Goal: Task Accomplishment & Management: Complete application form

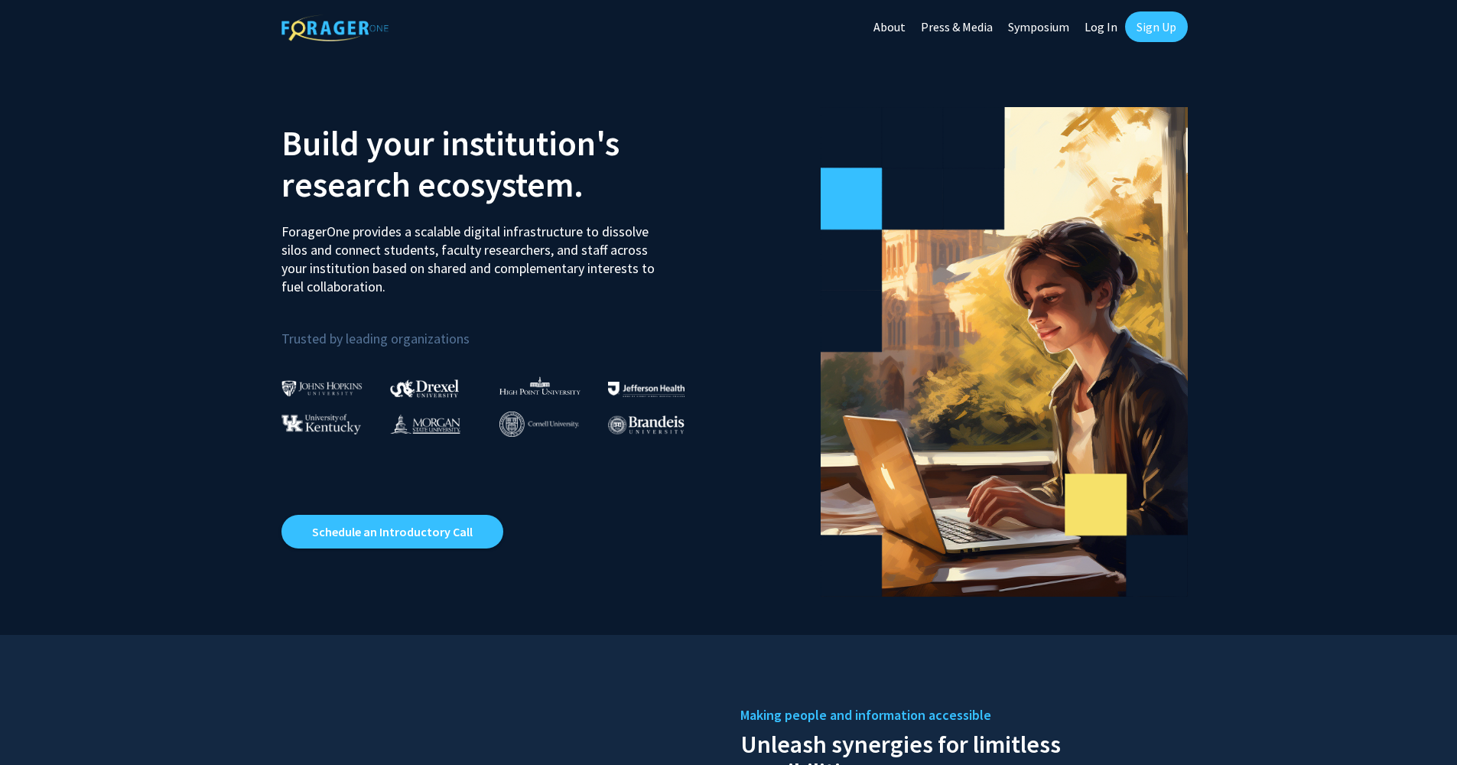
click at [1158, 29] on link "Sign Up" at bounding box center [1156, 26] width 63 height 31
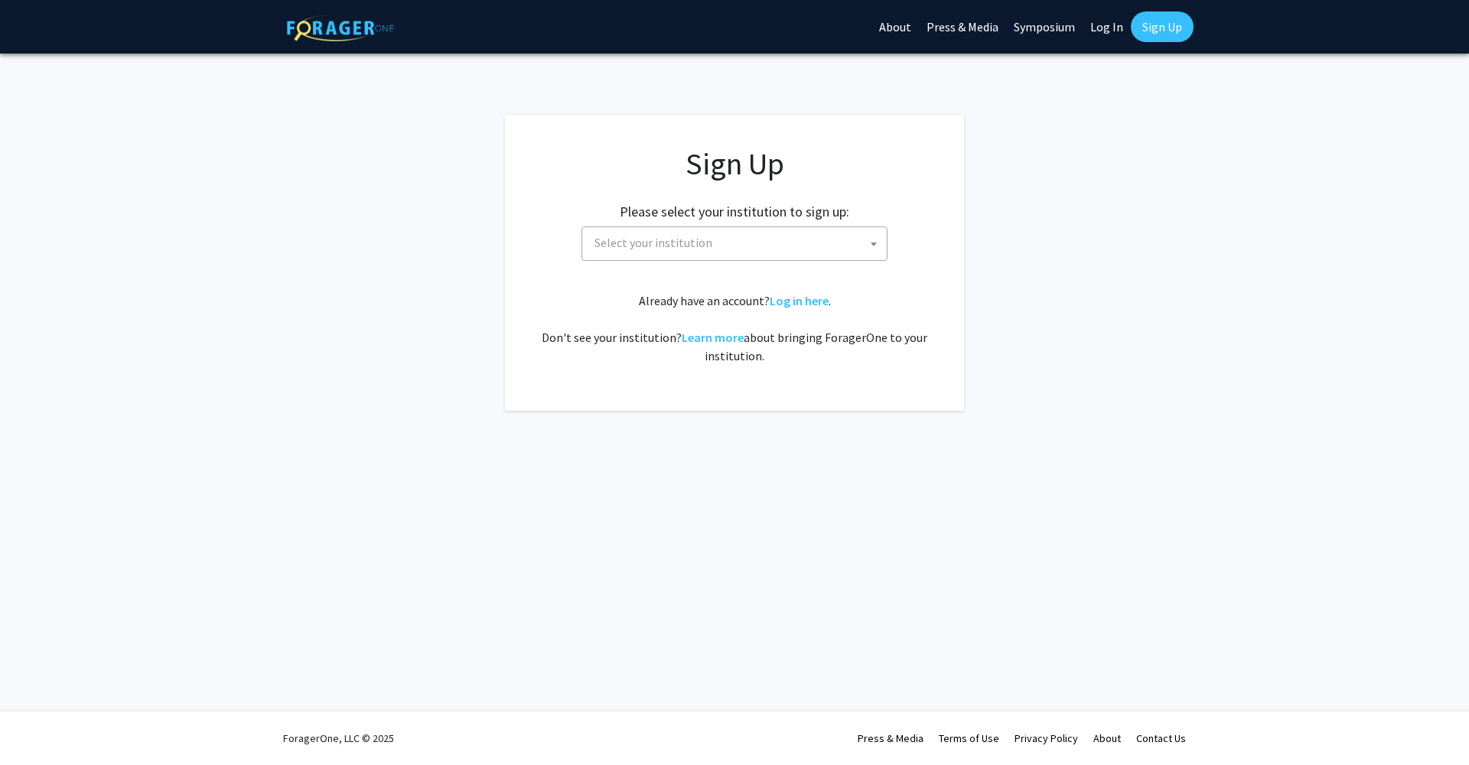
click at [824, 244] on span "Select your institution" at bounding box center [737, 242] width 298 height 31
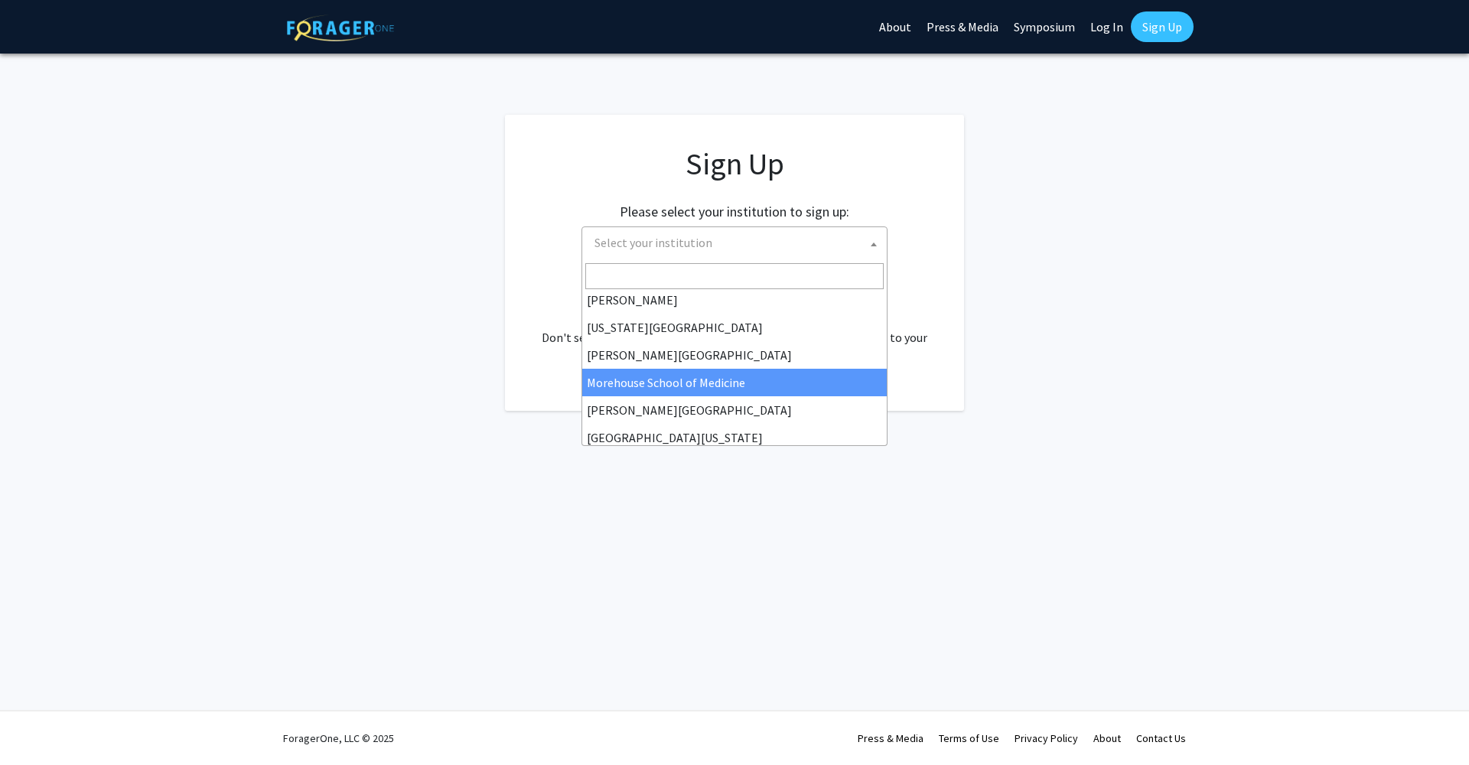
scroll to position [535, 0]
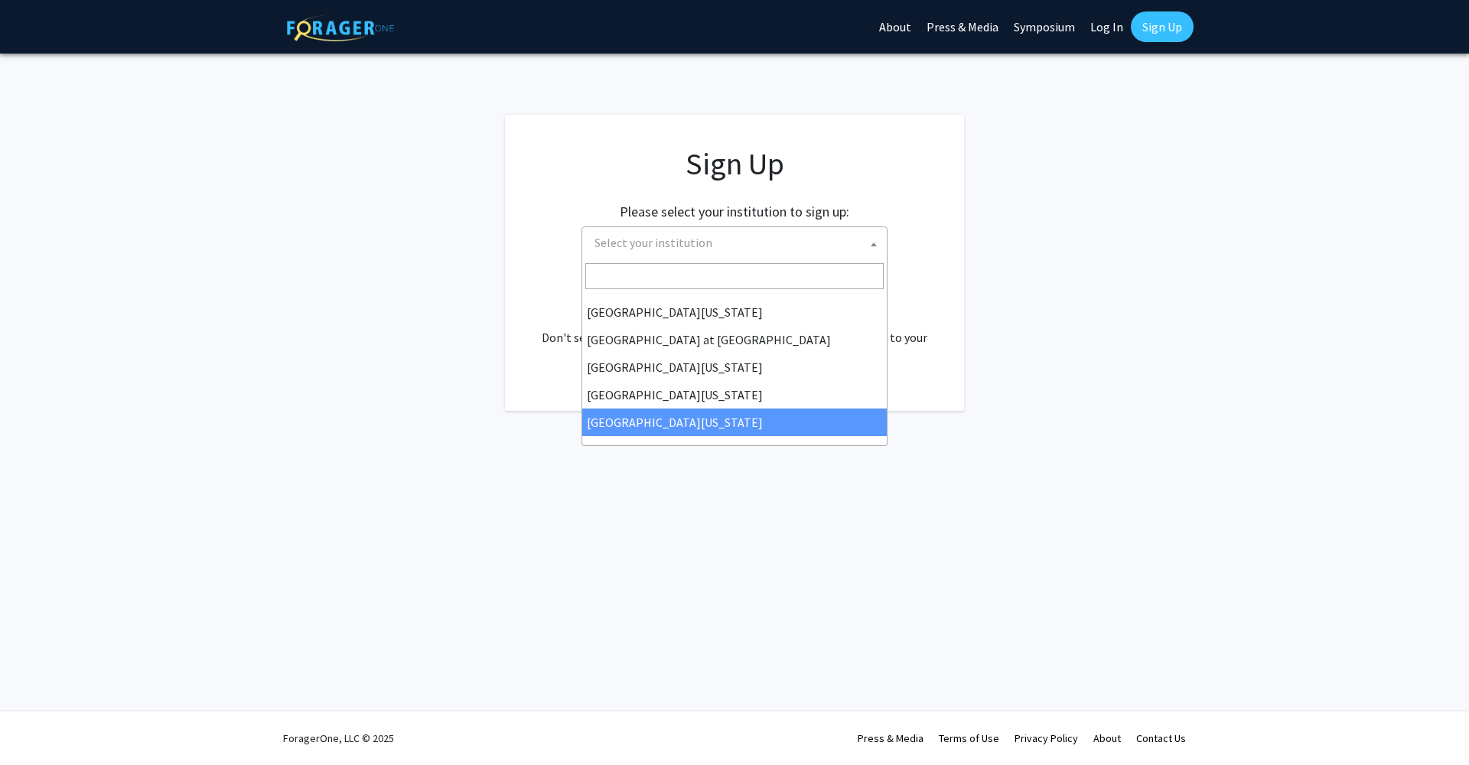
select select "33"
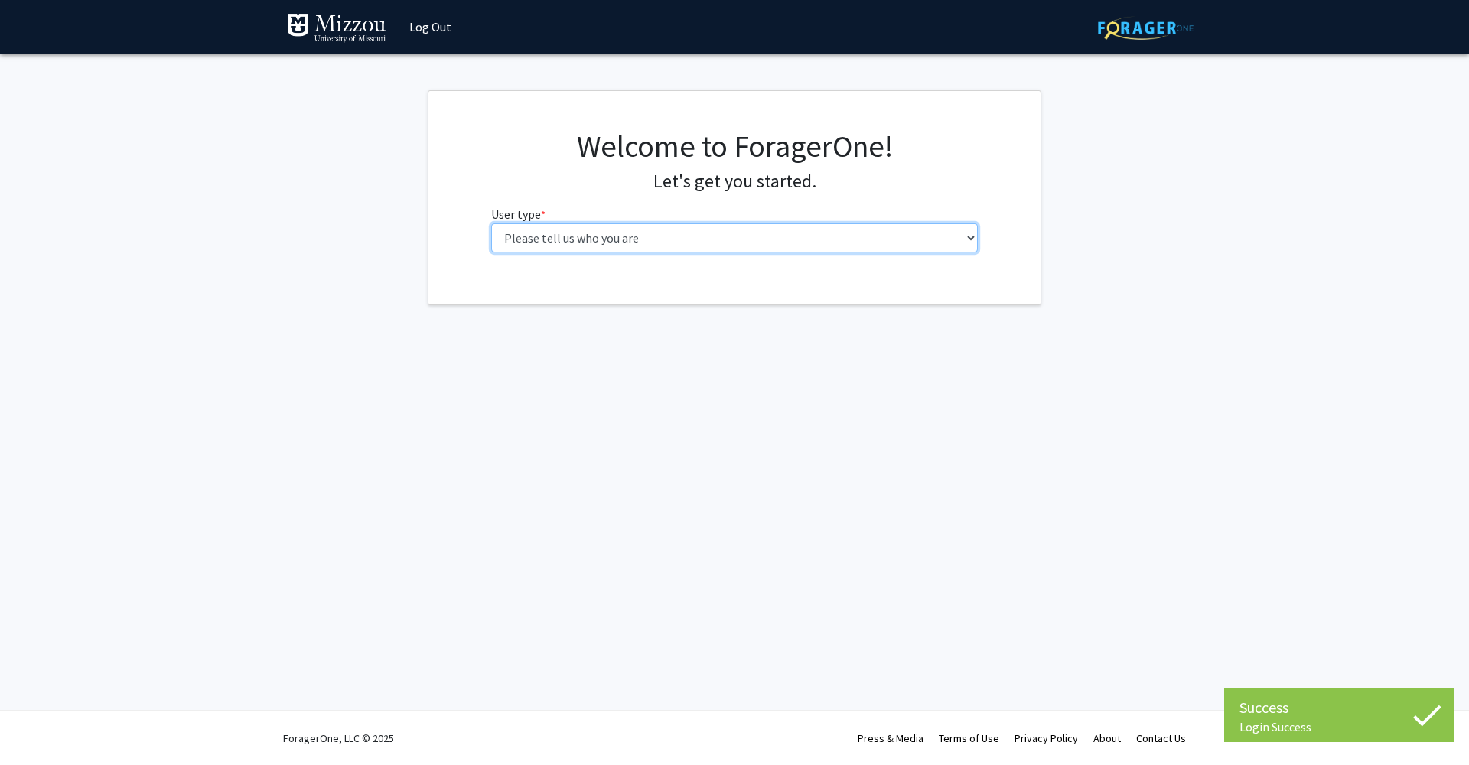
select select "1: undergrad"
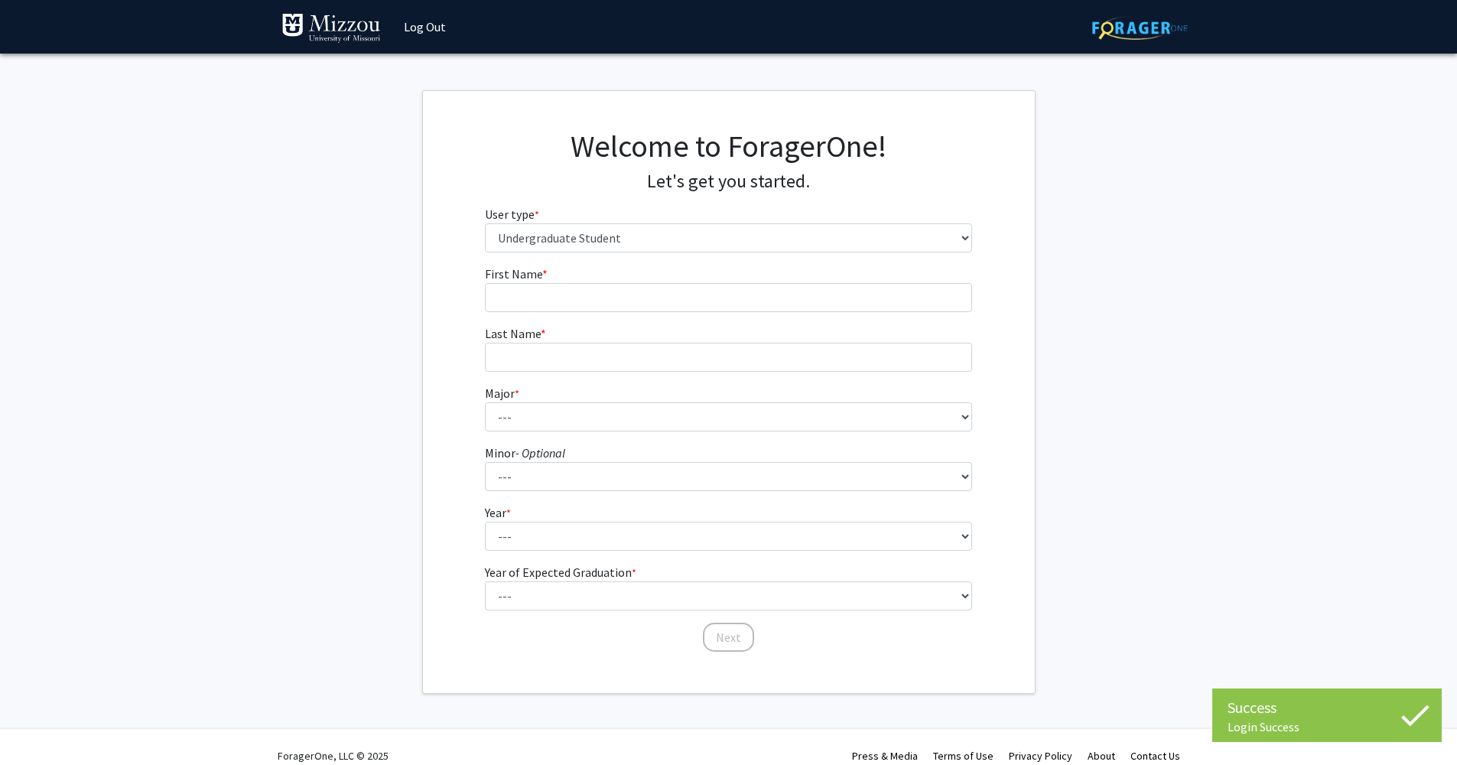
click at [768, 320] on form "First Name * required Last Name * required Major * required --- Agribusiness Ma…" at bounding box center [728, 451] width 487 height 373
click at [764, 311] on input "First Name * required" at bounding box center [728, 297] width 487 height 29
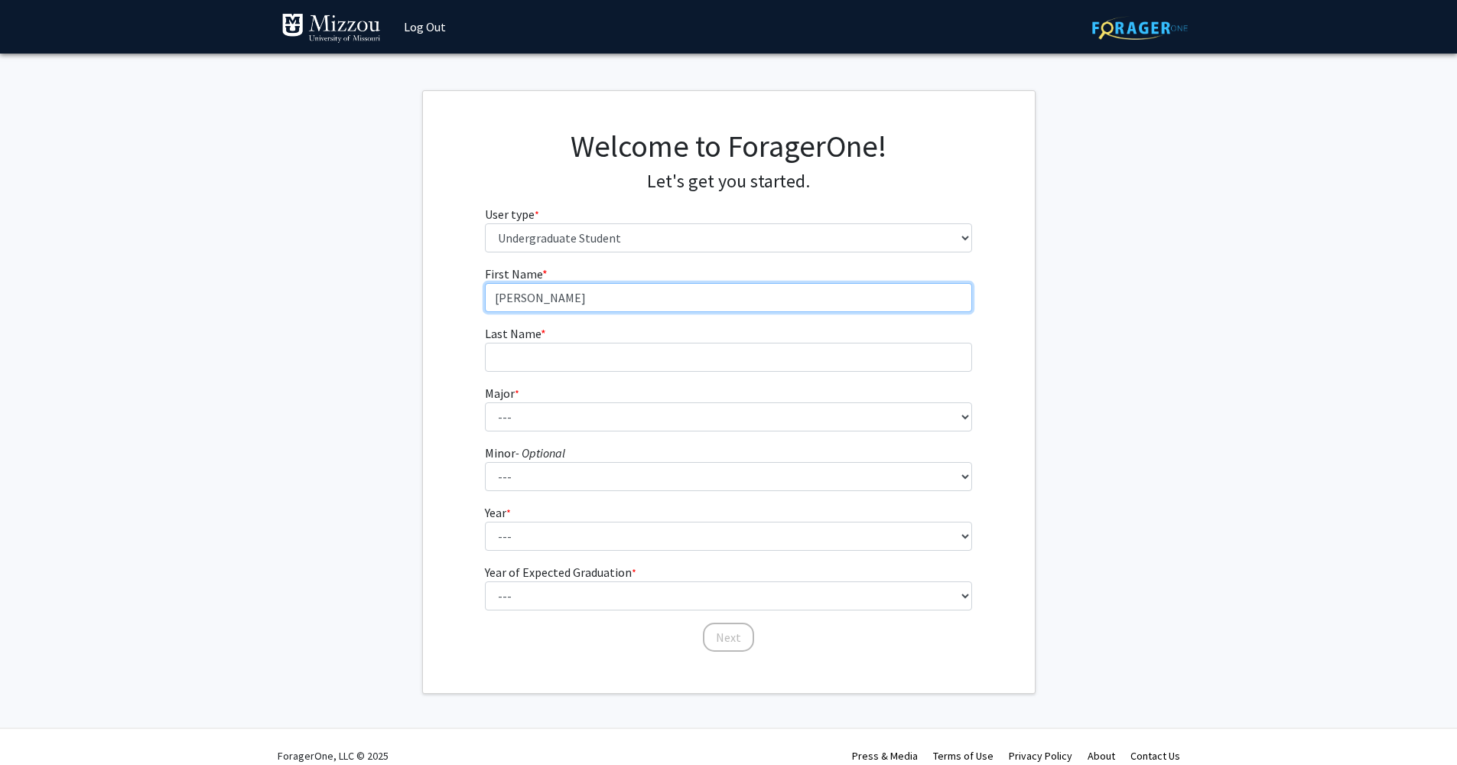
type input "Mary"
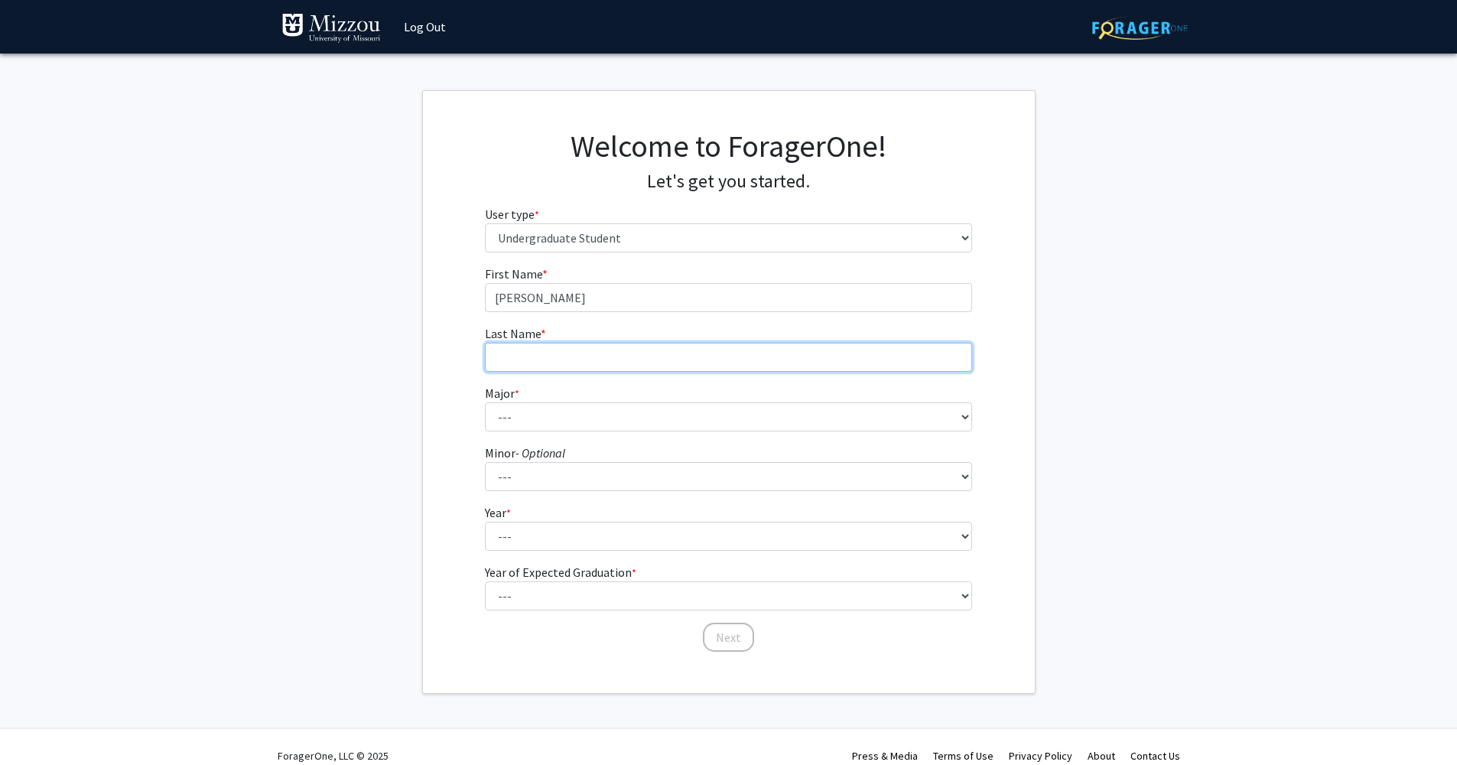
click at [724, 357] on input "Last Name * required" at bounding box center [728, 357] width 487 height 29
type input "Franklin"
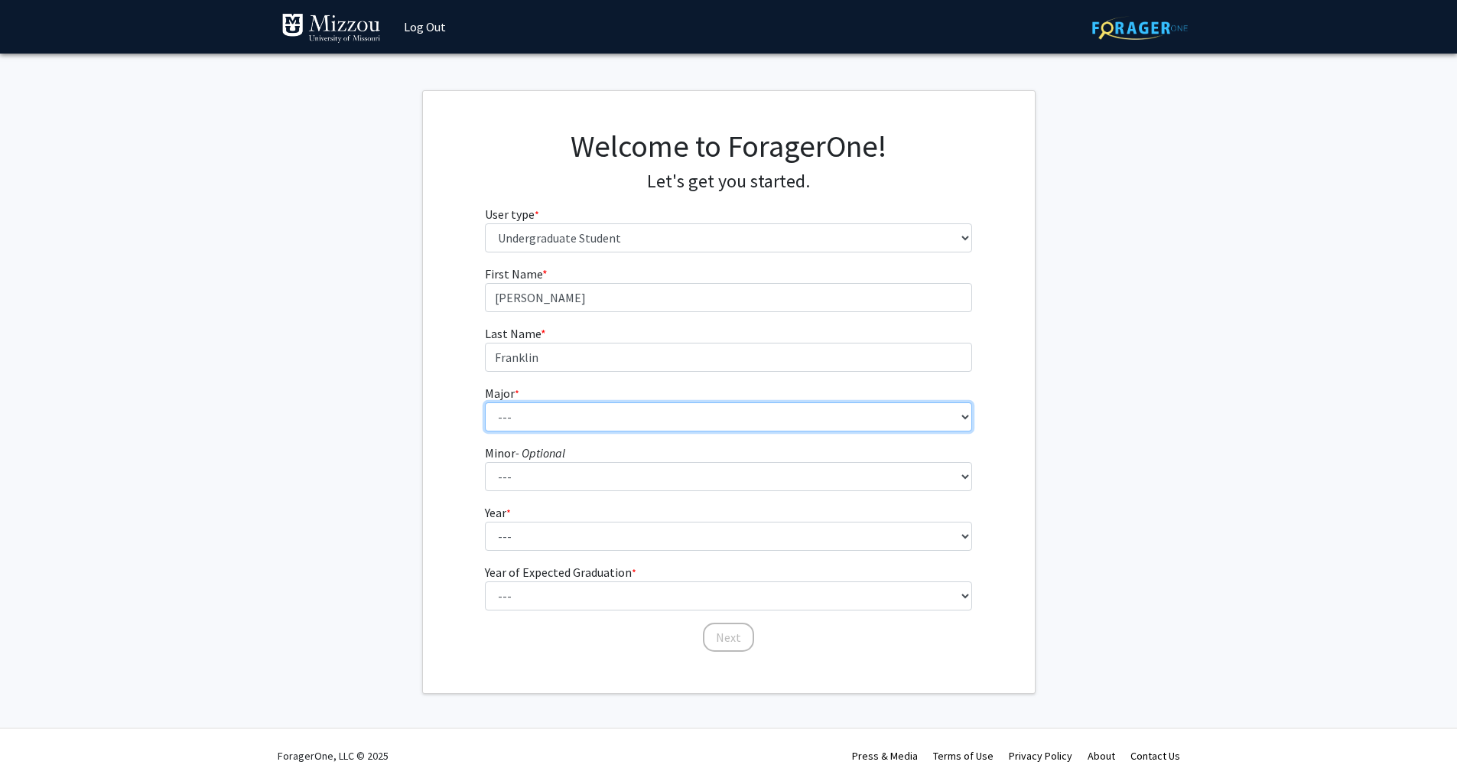
select select "18: 2507"
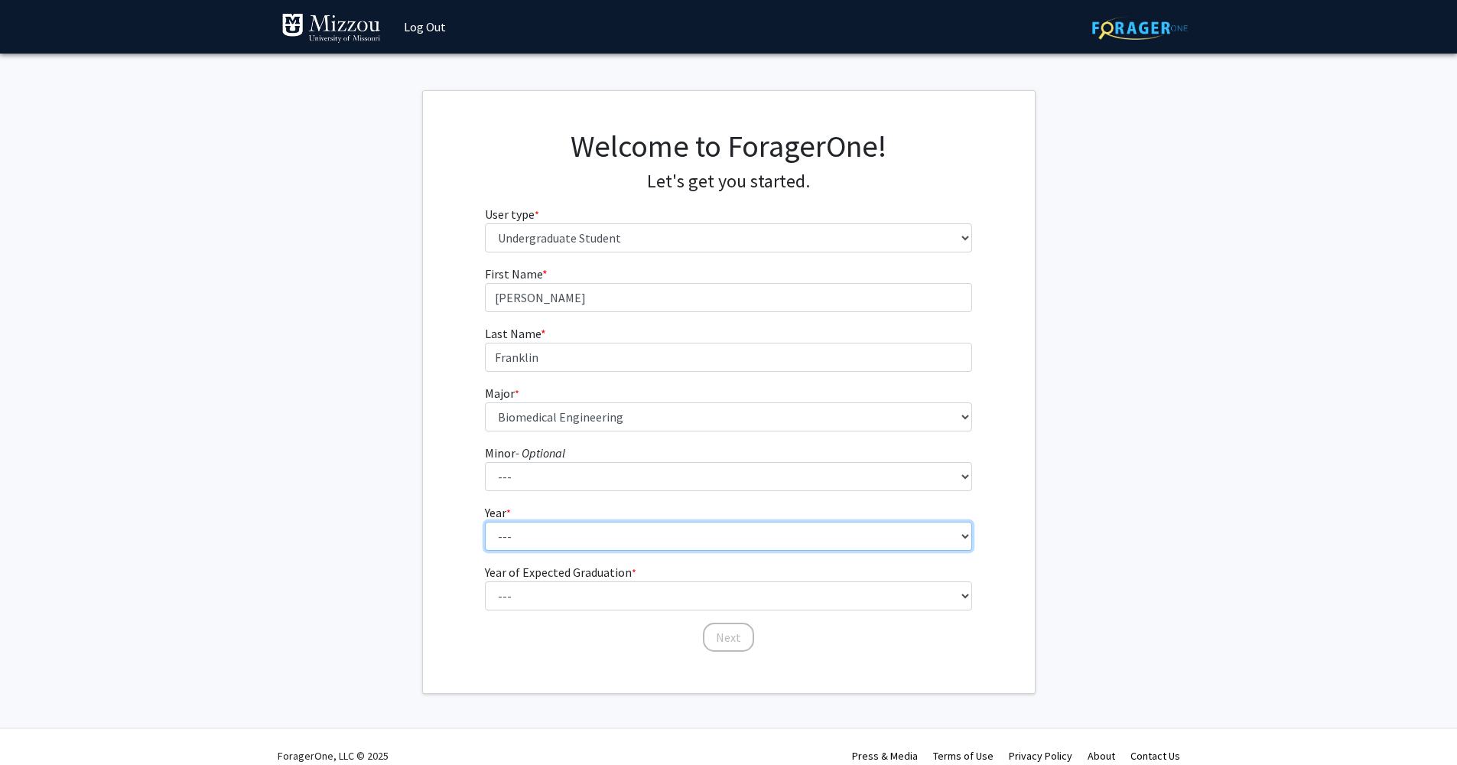
select select "1: first-year"
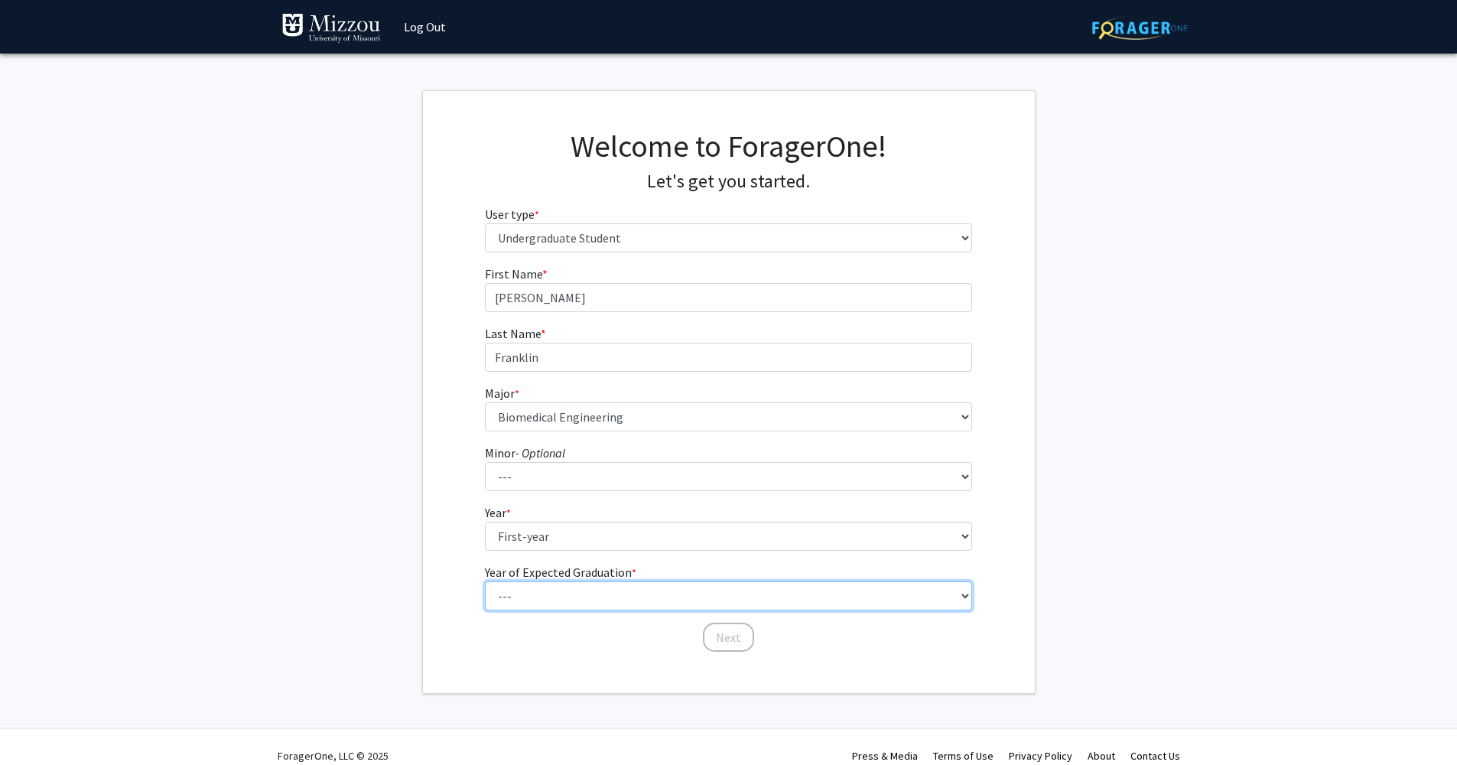
select select "5: 2029"
click at [454, 640] on div "First Name * required Mary Last Name * required Franklin Major * required --- A…" at bounding box center [729, 459] width 612 height 389
click at [721, 639] on button "Next" at bounding box center [728, 637] width 51 height 29
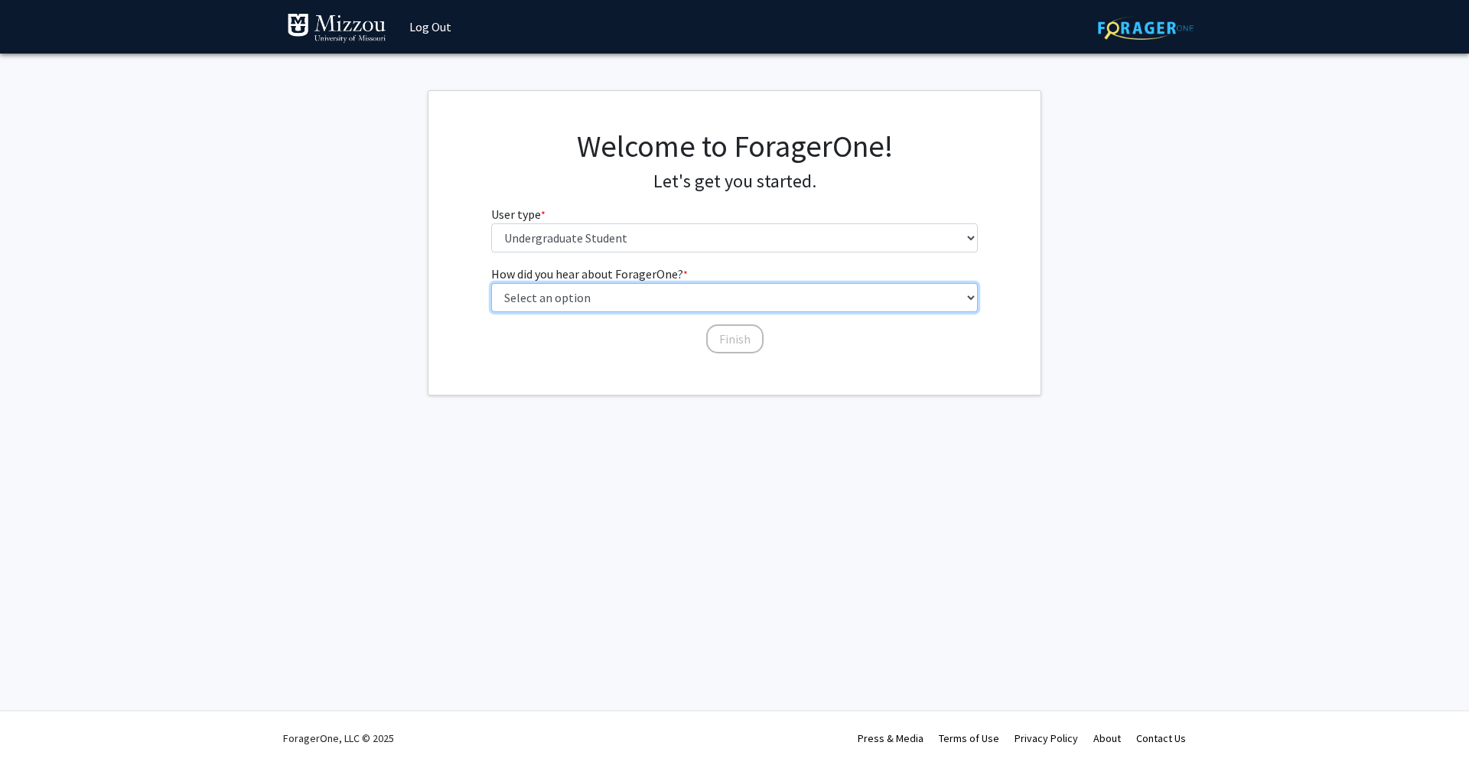
select select "2: faculty_recommendation"
click at [717, 337] on button "Finish" at bounding box center [734, 338] width 57 height 29
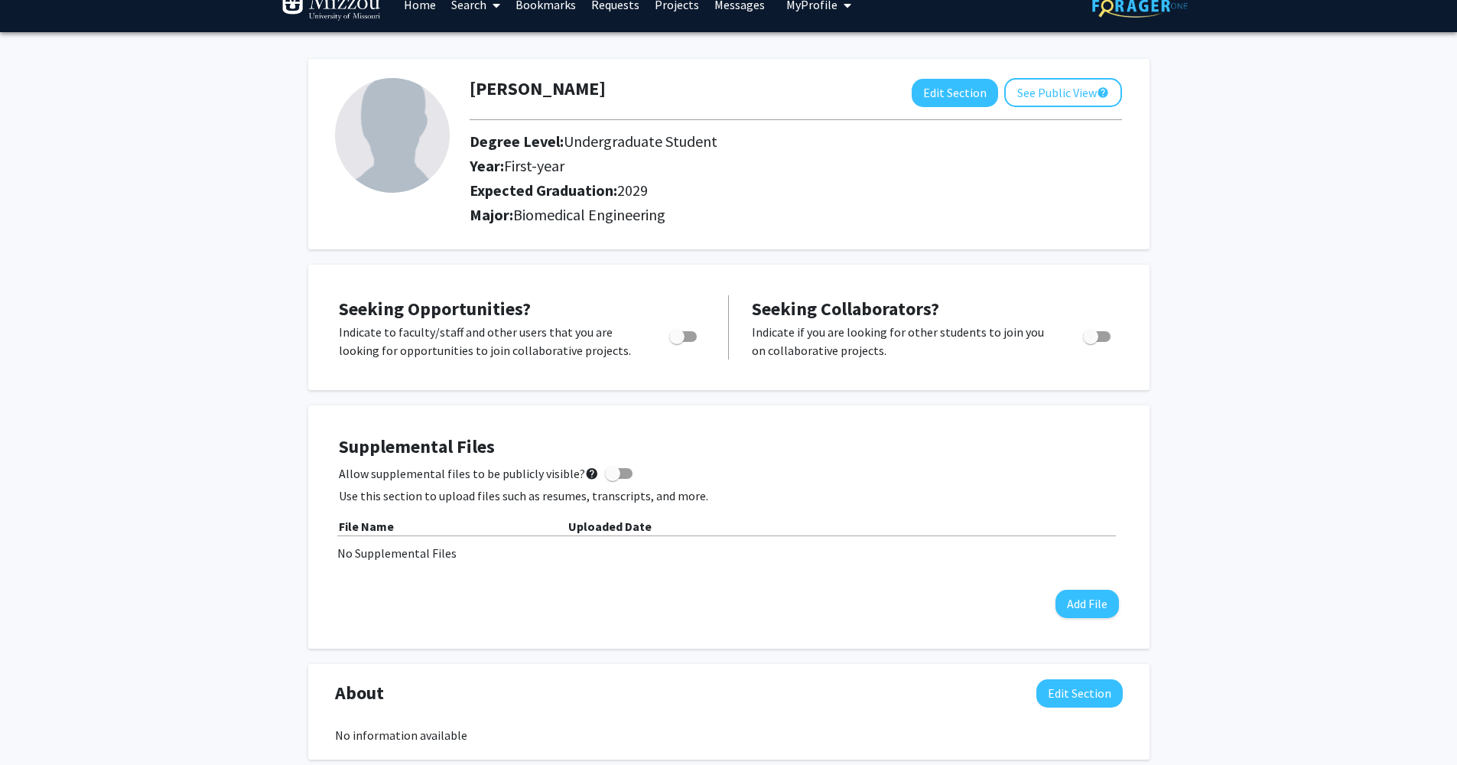
scroll to position [57, 0]
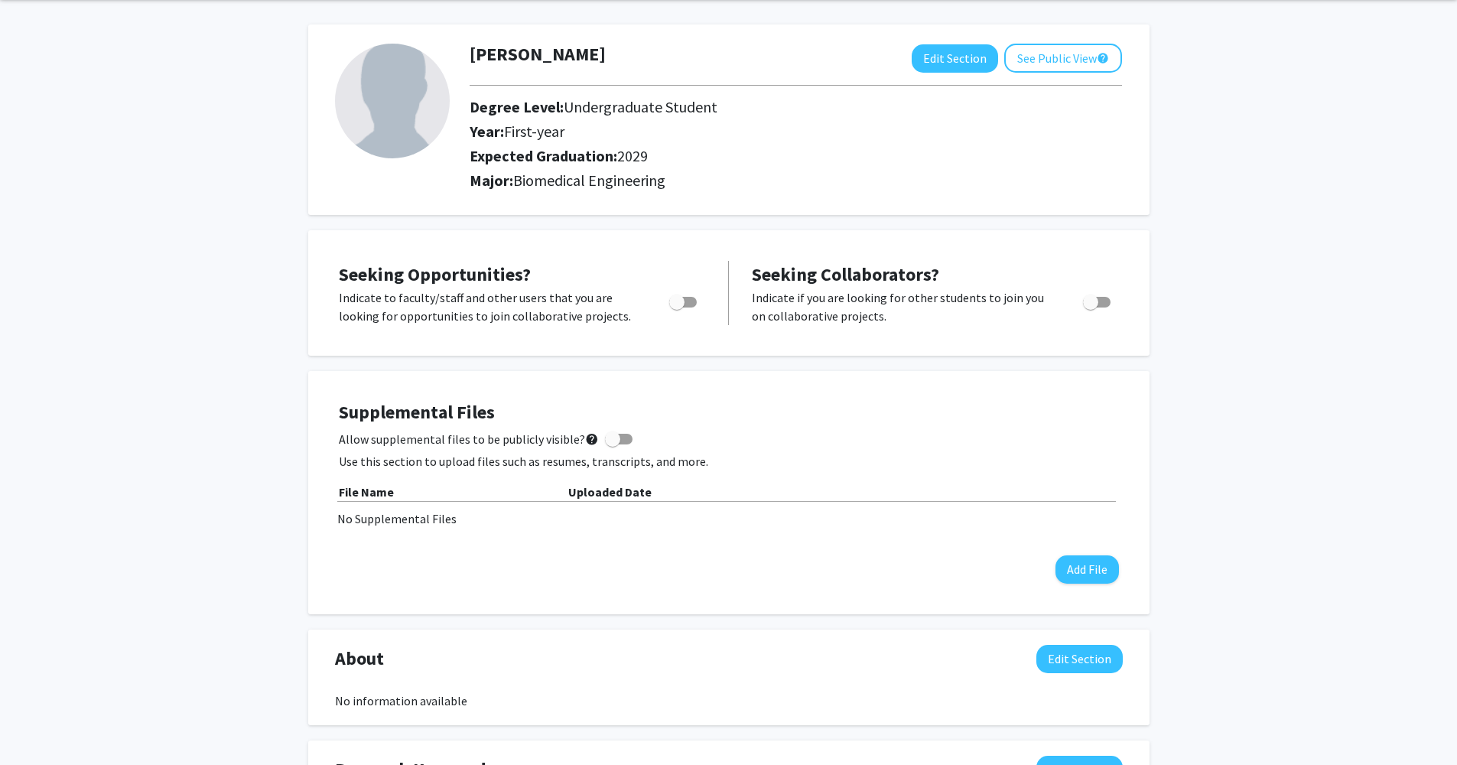
click at [682, 310] on span "Toggle" at bounding box center [676, 301] width 15 height 15
click at [677, 308] on input "Are you actively seeking opportunities?" at bounding box center [676, 307] width 1 height 1
click at [682, 310] on span "Toggle" at bounding box center [689, 301] width 15 height 15
click at [677, 308] on input "Are you actively seeking opportunities?" at bounding box center [676, 307] width 1 height 1
click at [697, 299] on div "Toggle" at bounding box center [684, 299] width 42 height 23
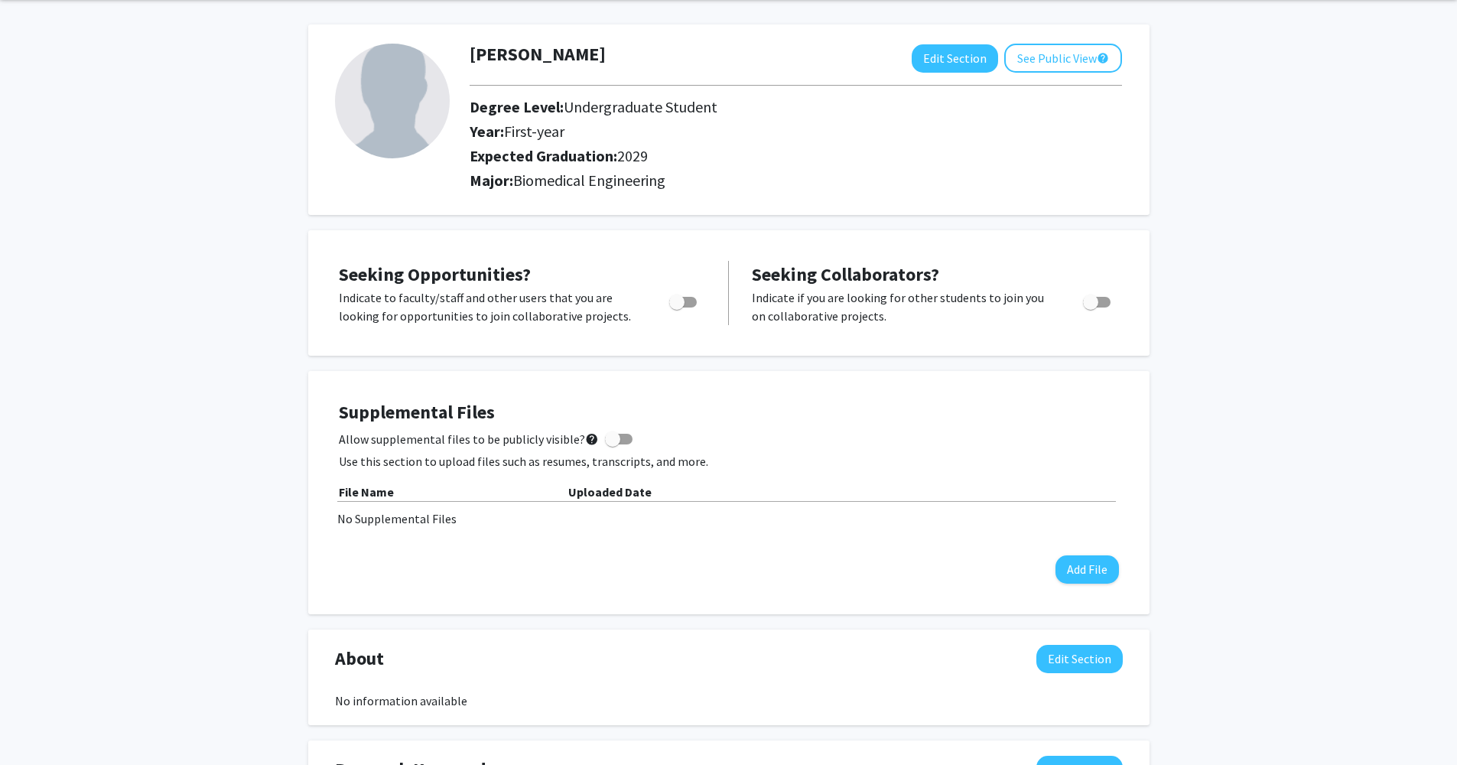
click at [672, 296] on label "Toggle" at bounding box center [680, 302] width 34 height 18
click at [676, 307] on input "Are you actively seeking opportunities?" at bounding box center [676, 307] width 1 height 1
checkbox input "true"
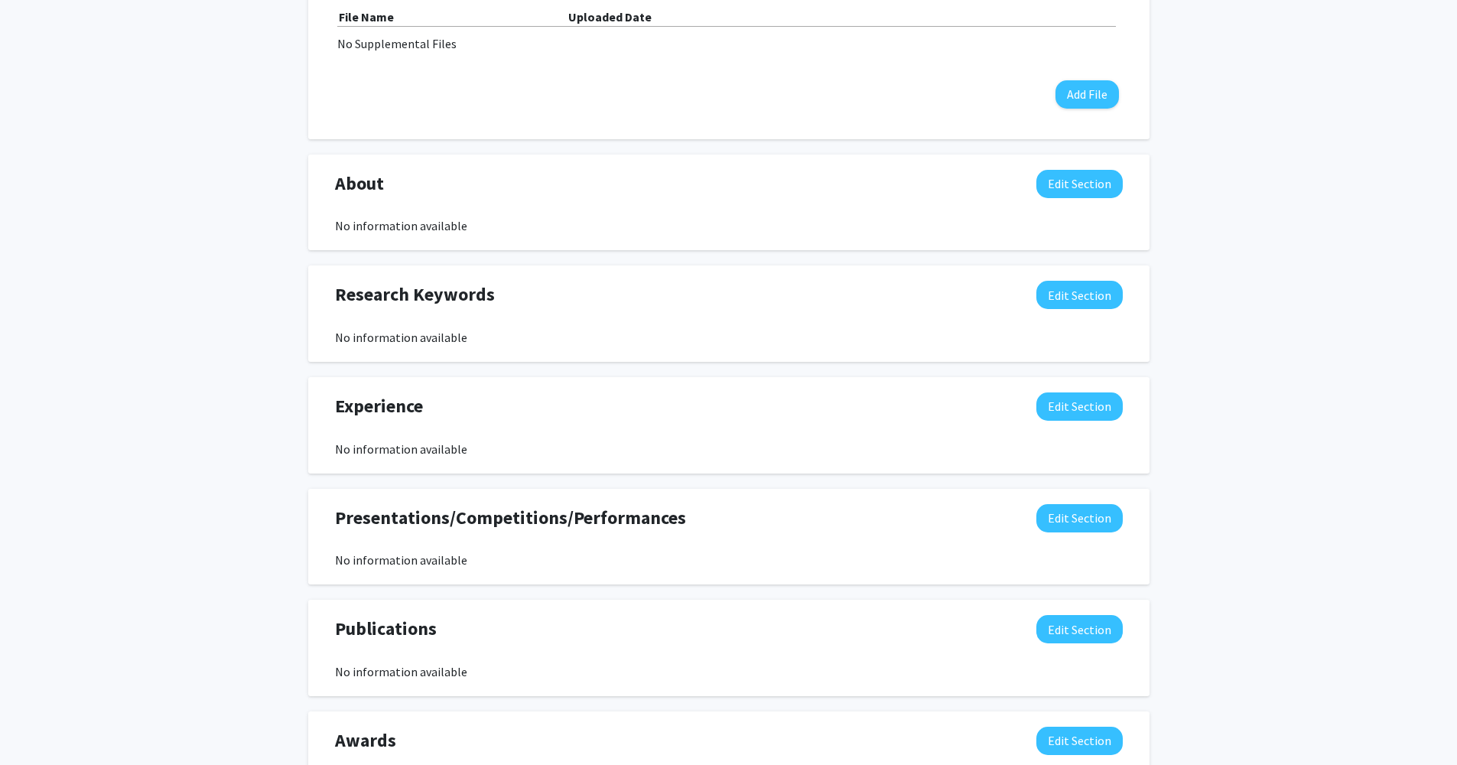
scroll to position [0, 0]
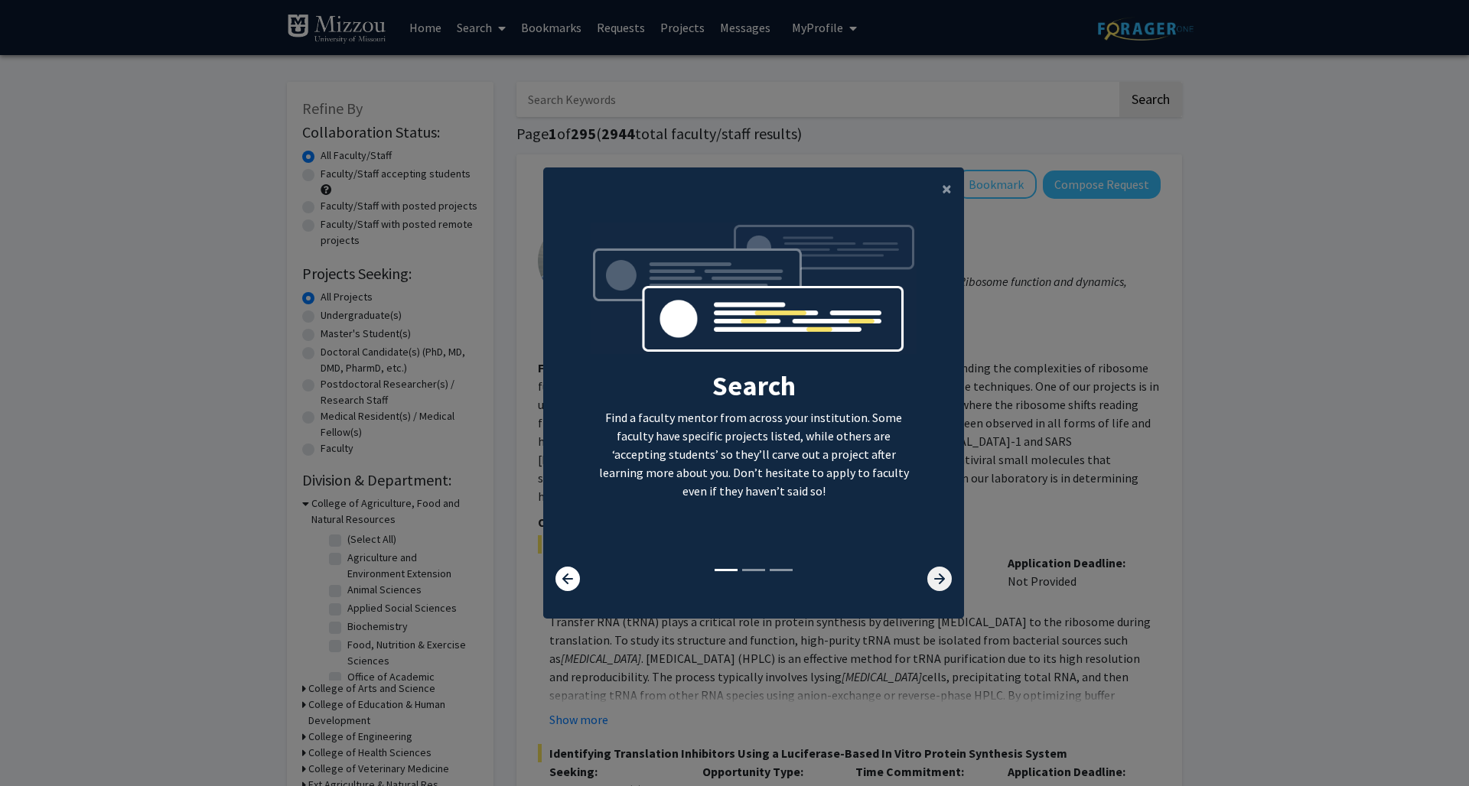
click at [942, 581] on icon at bounding box center [939, 579] width 24 height 24
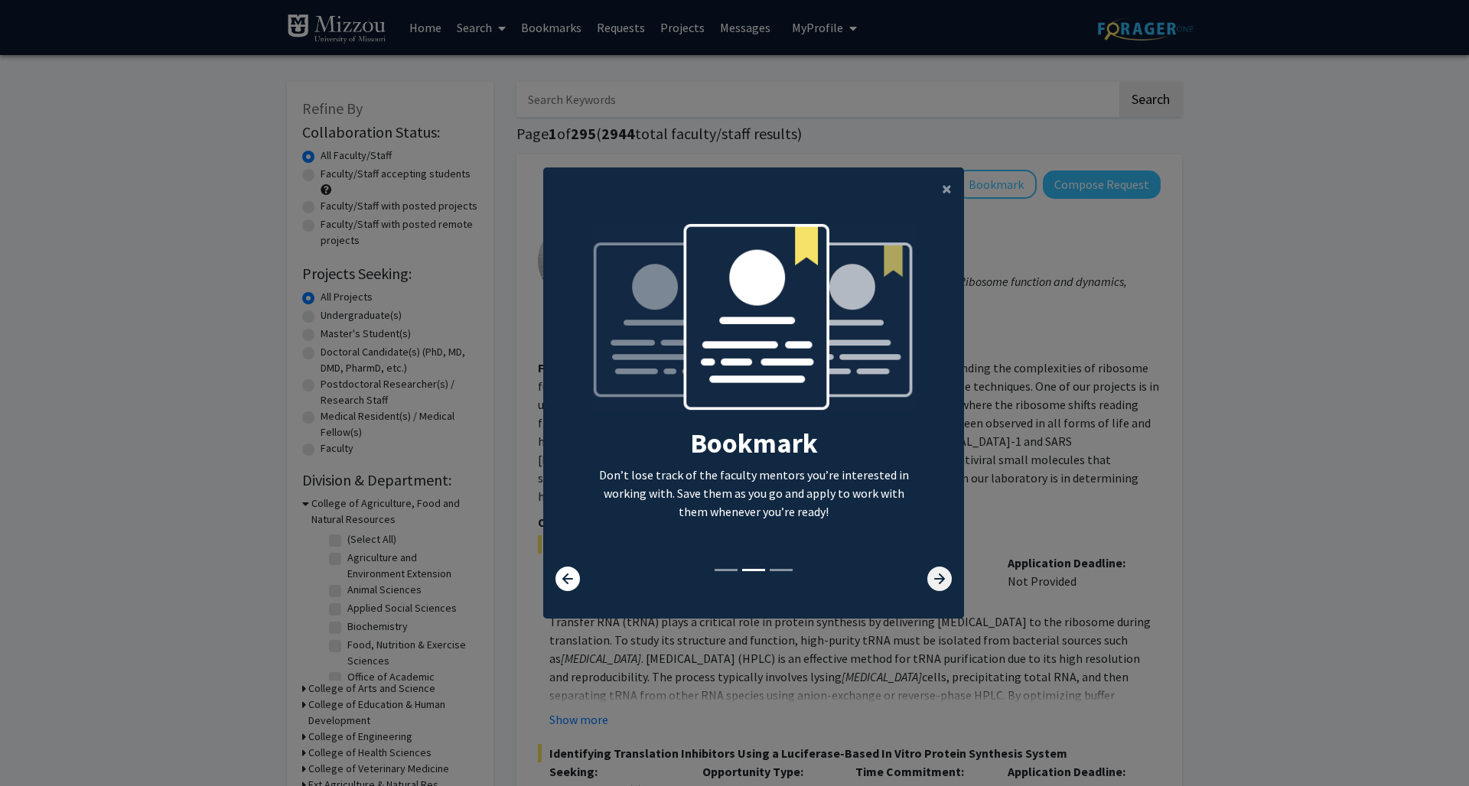
click at [935, 574] on icon at bounding box center [939, 579] width 24 height 24
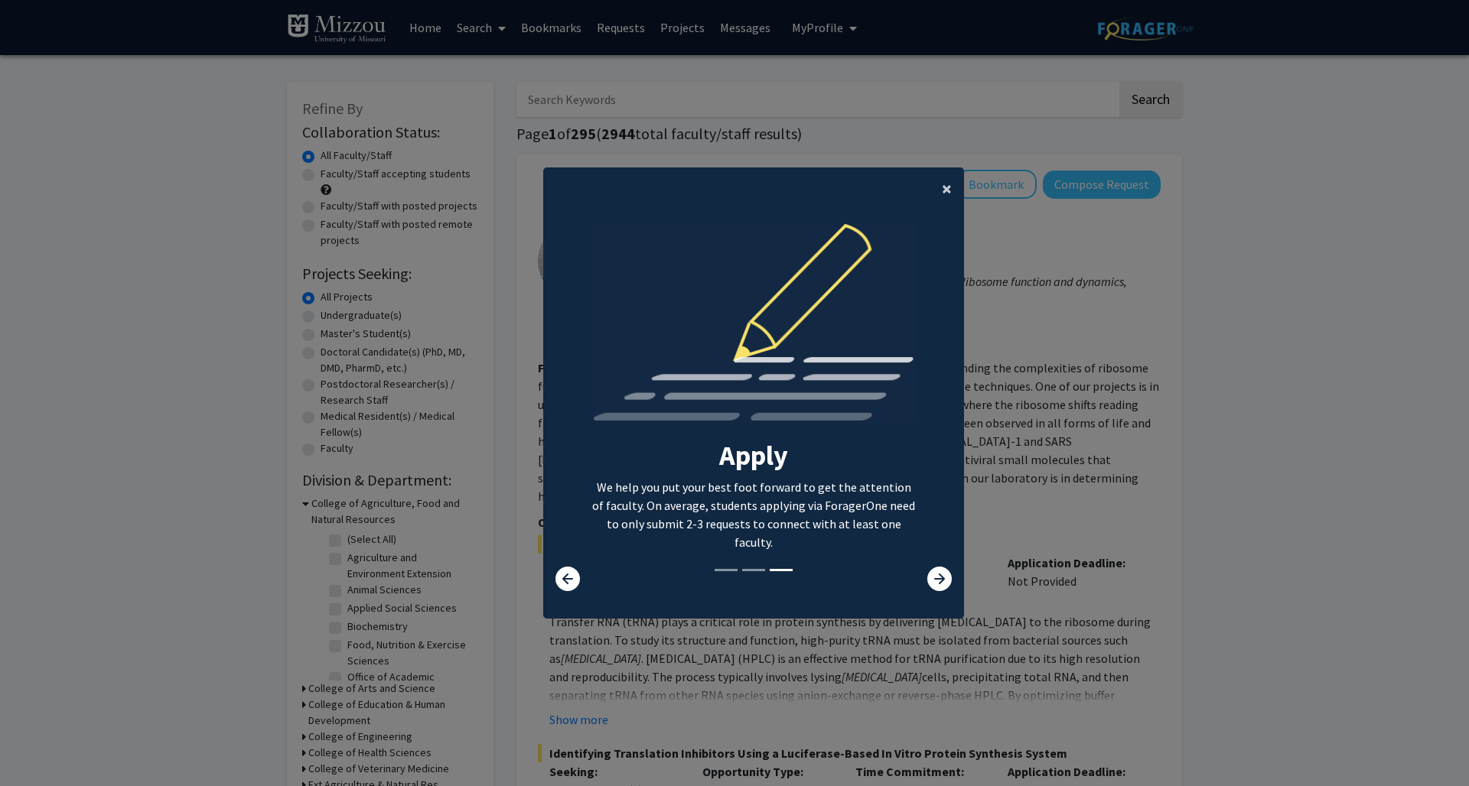
click at [942, 177] on span "×" at bounding box center [947, 189] width 10 height 24
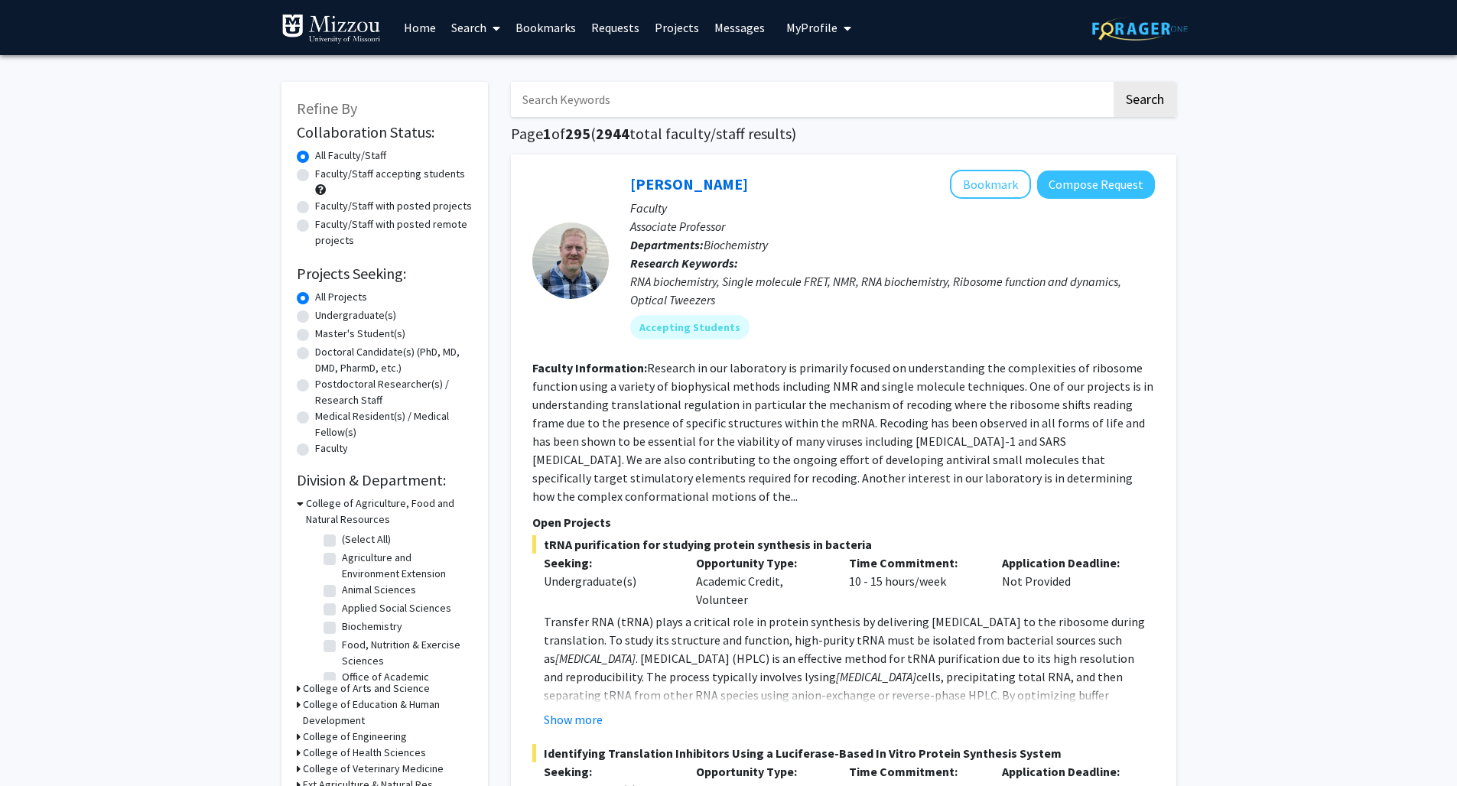
click at [868, 115] on input "Search Keywords" at bounding box center [811, 99] width 600 height 35
type input "Bret U;ney"
click at [1143, 102] on button "Search" at bounding box center [1145, 99] width 63 height 35
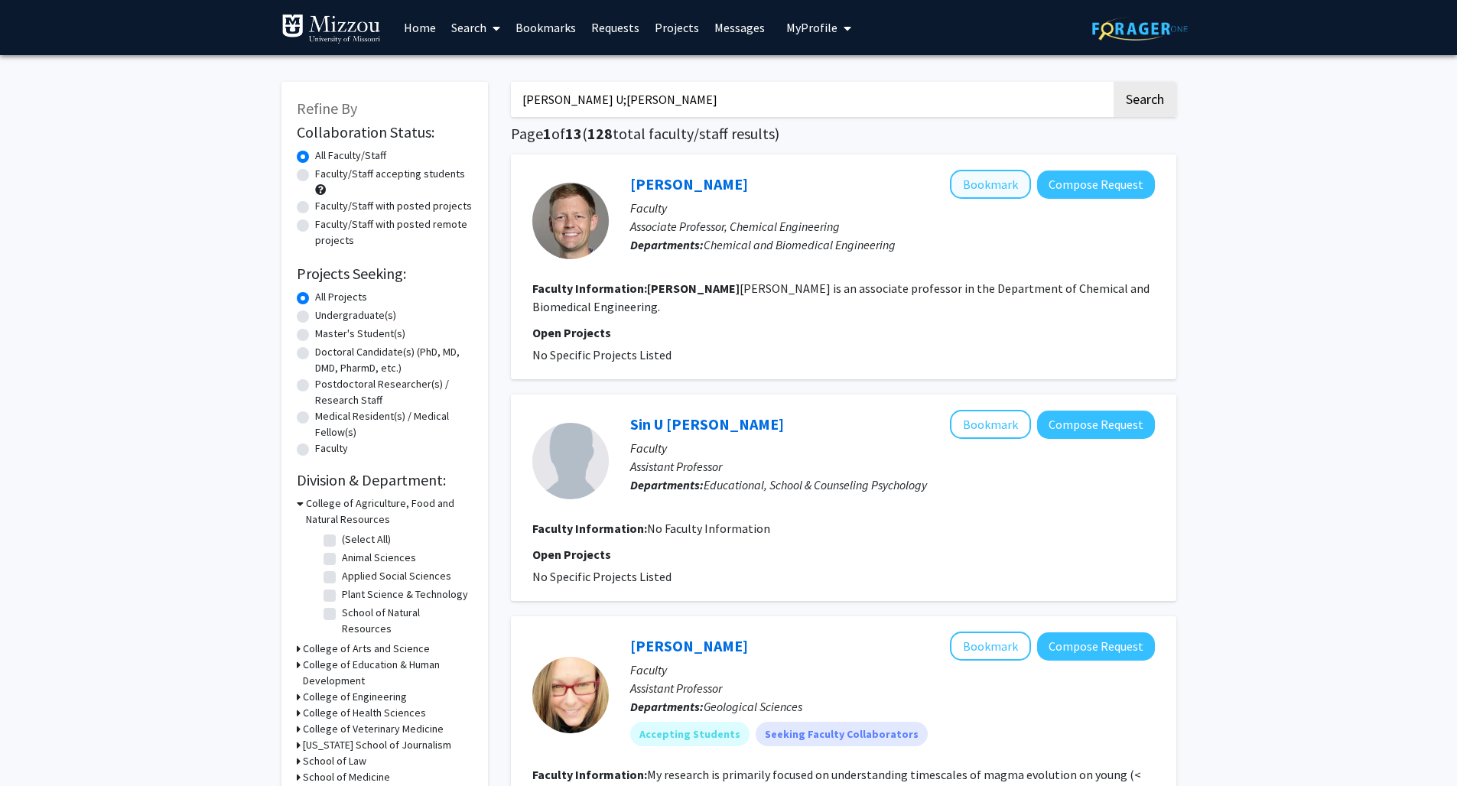
click at [991, 186] on button "Bookmark" at bounding box center [990, 184] width 81 height 29
click at [708, 88] on input "Bret U;ney" at bounding box center [811, 99] width 600 height 35
click at [692, 98] on input "Bret U;ney" at bounding box center [811, 99] width 600 height 35
click at [693, 98] on input "Bret U;ney" at bounding box center [811, 99] width 600 height 35
click at [693, 97] on input "Bret U;ney" at bounding box center [811, 99] width 600 height 35
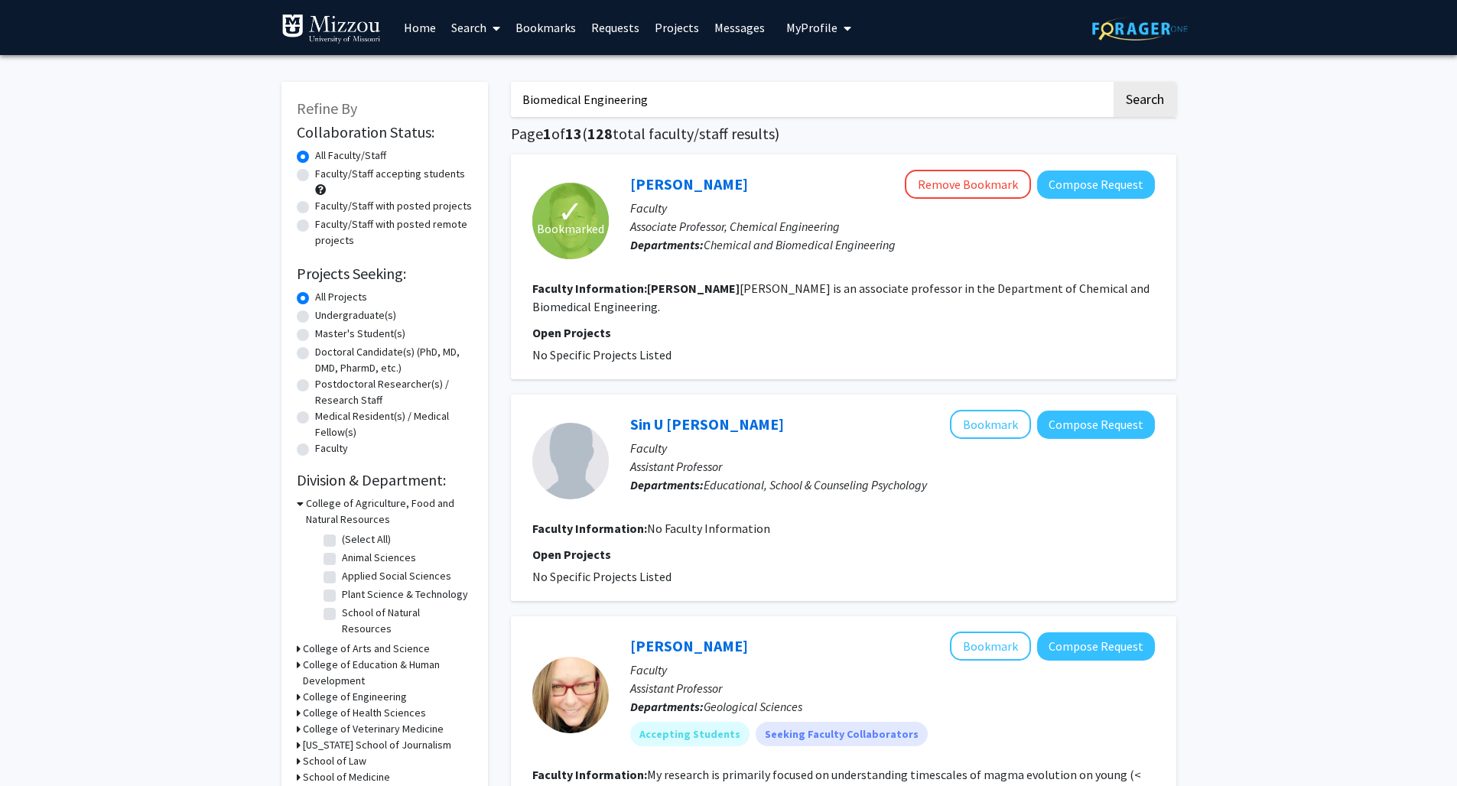
type input "Biomedical Engineering"
click at [1143, 102] on button "Search" at bounding box center [1145, 99] width 63 height 35
